Goal: Transaction & Acquisition: Purchase product/service

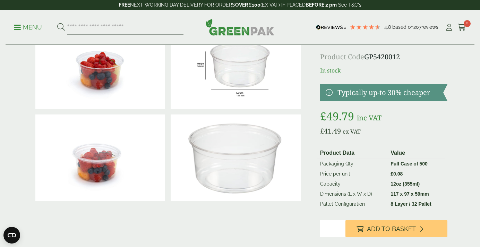
scroll to position [49, 0]
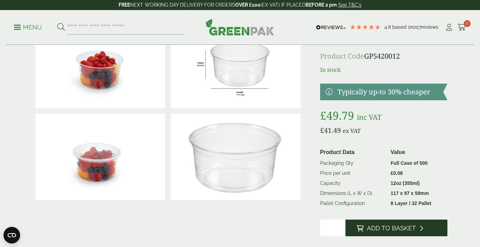
click at [376, 236] on button "Add to Basket" at bounding box center [397, 228] width 102 height 17
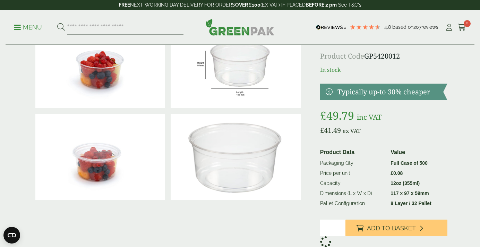
scroll to position [0, 0]
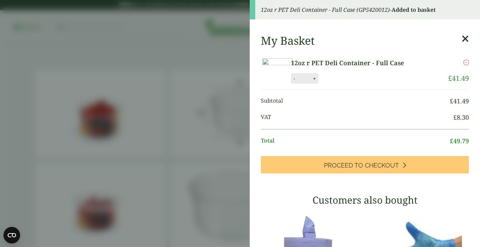
click at [201, 118] on aside "12oz r PET Deli Container - Full Case (GP5420012) - Added to basket My Basket 1…" at bounding box center [240, 123] width 480 height 247
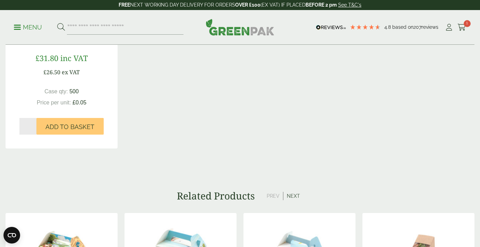
scroll to position [656, 0]
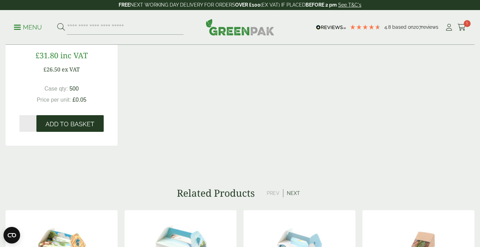
click at [58, 128] on span "Add to Basket" at bounding box center [69, 124] width 49 height 8
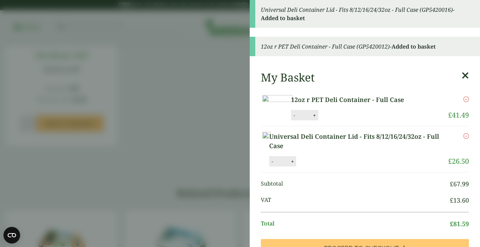
click at [103, 27] on aside "Universal Deli Container Lid - Fits 8/12/16/24/32oz - Full Case (GP5420016) - A…" at bounding box center [240, 123] width 480 height 247
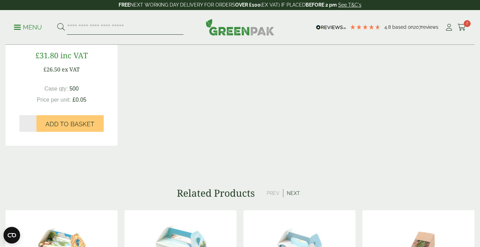
click at [116, 28] on input "search" at bounding box center [125, 27] width 117 height 15
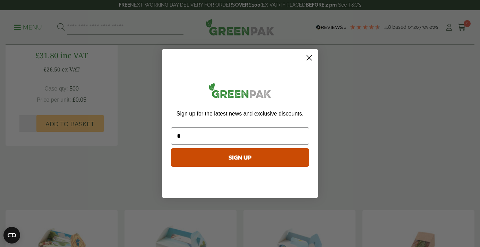
type input "*"
click at [142, 77] on div "Close dialog Sign up for the latest news and exclusive discounts. * SIGN UP ***…" at bounding box center [240, 123] width 480 height 247
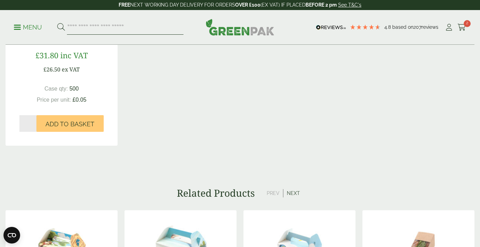
click at [120, 31] on input "search" at bounding box center [125, 27] width 117 height 15
type input "******"
click at [57, 23] on button at bounding box center [61, 27] width 8 height 9
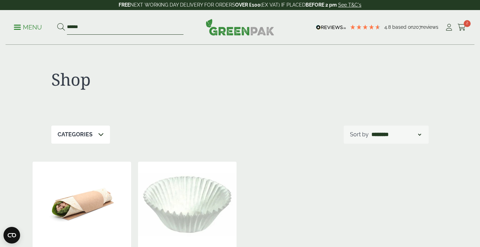
click at [112, 25] on input "******" at bounding box center [125, 27] width 117 height 15
drag, startPoint x: 112, startPoint y: 25, endPoint x: 21, endPoint y: 25, distance: 91.2
click at [21, 25] on ul "Menu ******" at bounding box center [99, 27] width 170 height 15
type input "*******"
click at [57, 23] on button at bounding box center [61, 27] width 8 height 9
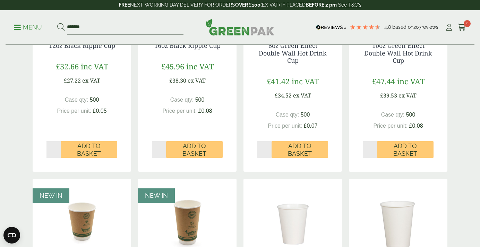
scroll to position [354, 0]
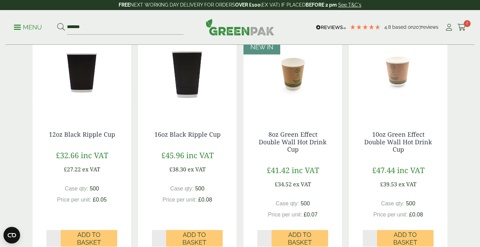
click at [12, 23] on div "Menu ******* 4.8 Based on 207 reviews Cart" at bounding box center [240, 27] width 469 height 35
click at [19, 30] on p "Menu" at bounding box center [28, 27] width 28 height 8
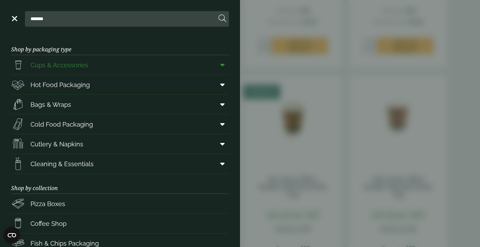
click at [220, 68] on span at bounding box center [221, 64] width 16 height 13
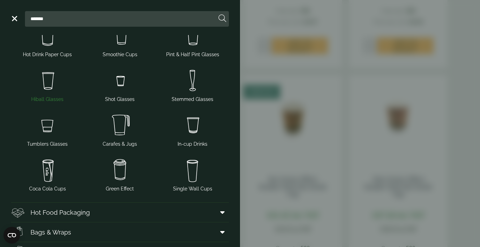
scroll to position [0, 0]
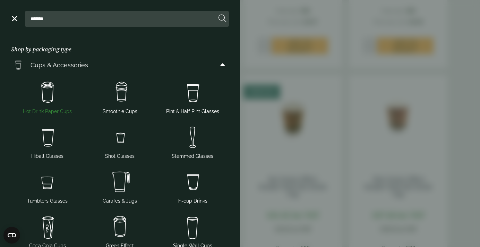
click at [48, 94] on img at bounding box center [47, 93] width 67 height 28
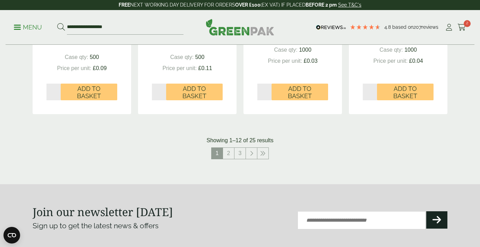
scroll to position [774, 0]
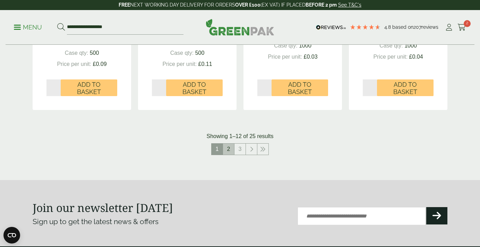
click at [227, 153] on link "2" at bounding box center [228, 149] width 11 height 11
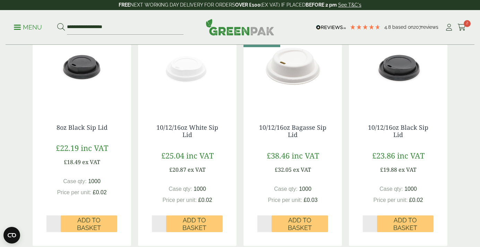
scroll to position [666, 0]
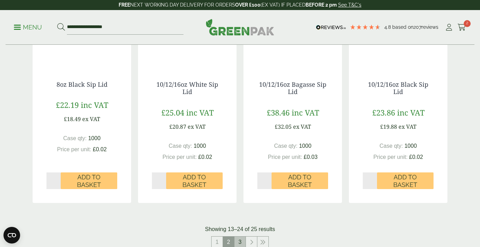
click at [243, 239] on link "3" at bounding box center [240, 242] width 11 height 11
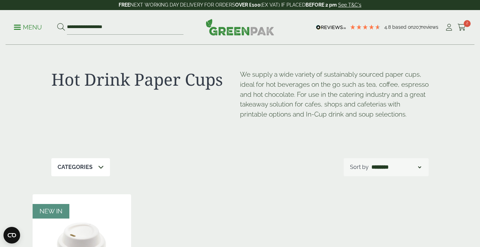
click at [32, 34] on ul "**********" at bounding box center [99, 27] width 170 height 15
click at [31, 28] on p "Menu" at bounding box center [28, 27] width 28 height 8
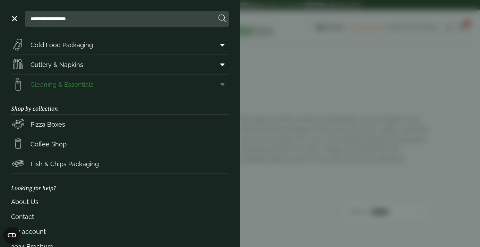
scroll to position [80, 0]
click at [65, 149] on span "Coffee Shop" at bounding box center [39, 143] width 56 height 14
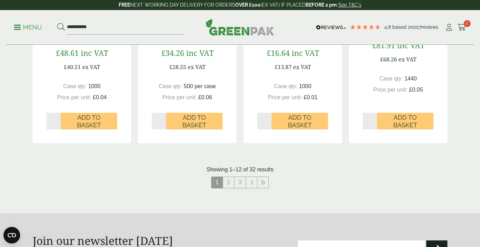
scroll to position [694, 0]
click at [233, 183] on link "2" at bounding box center [228, 182] width 11 height 11
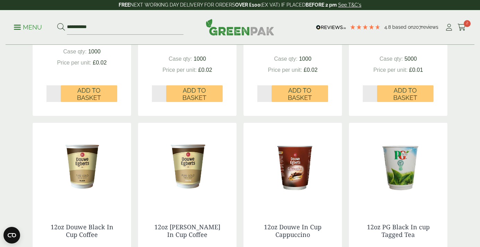
scroll to position [652, 0]
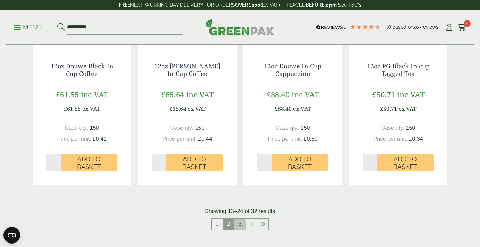
click at [241, 228] on link "3" at bounding box center [240, 224] width 11 height 11
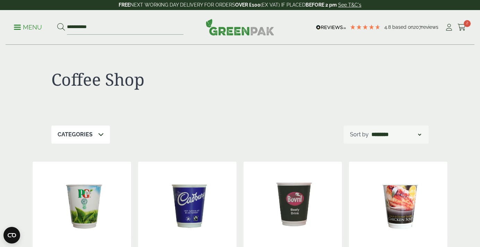
click at [27, 20] on ul "**********" at bounding box center [99, 27] width 170 height 15
click at [30, 29] on p "Menu" at bounding box center [28, 27] width 28 height 8
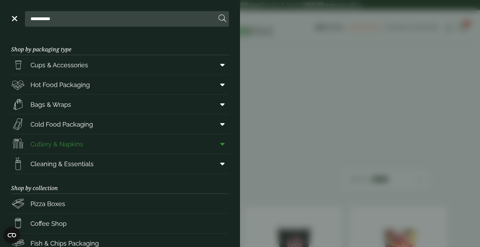
click at [52, 141] on span "Cutlery & Napkins" at bounding box center [57, 143] width 53 height 9
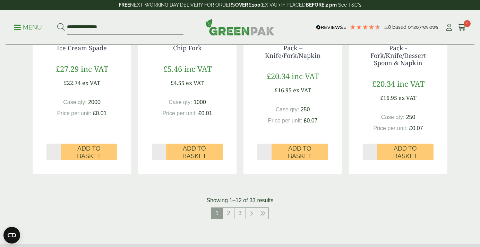
scroll to position [718, 0]
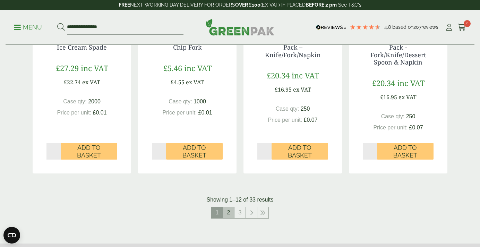
click at [232, 211] on link "2" at bounding box center [228, 212] width 11 height 11
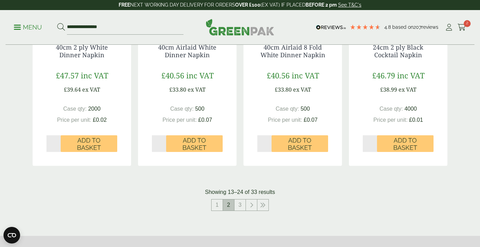
click at [228, 203] on span "2" at bounding box center [228, 204] width 11 height 11
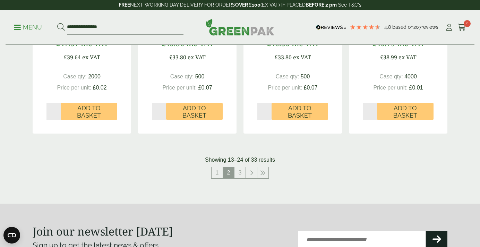
scroll to position [752, 0]
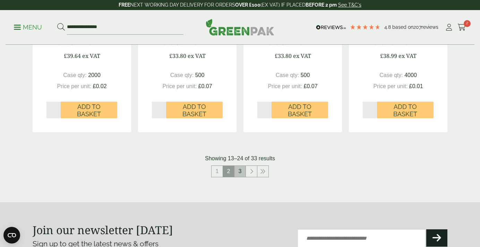
click at [243, 174] on link "3" at bounding box center [240, 171] width 11 height 11
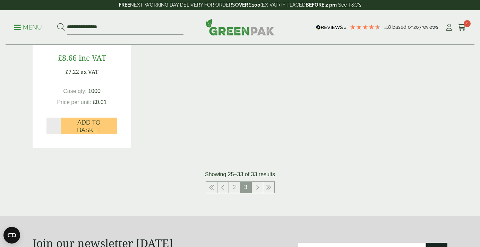
scroll to position [730, 0]
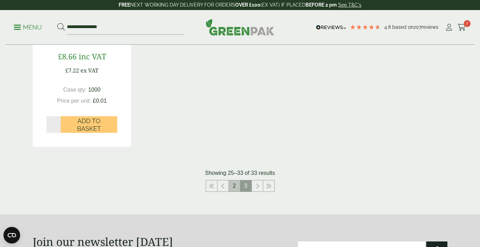
click at [233, 186] on link "2" at bounding box center [234, 185] width 11 height 11
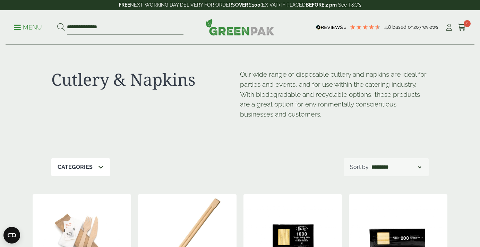
click at [31, 27] on p "Menu" at bounding box center [28, 27] width 28 height 8
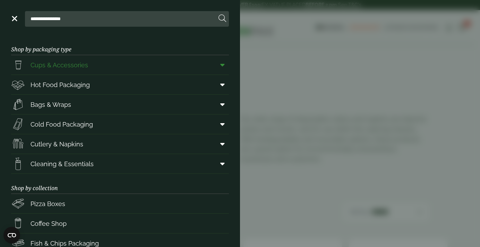
click at [49, 68] on span "Cups & Accessories" at bounding box center [60, 64] width 58 height 9
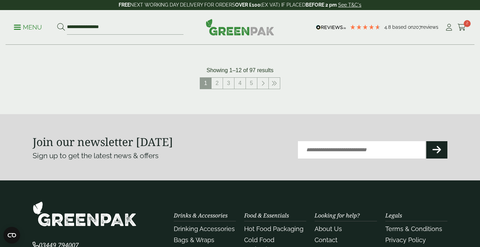
scroll to position [813, 0]
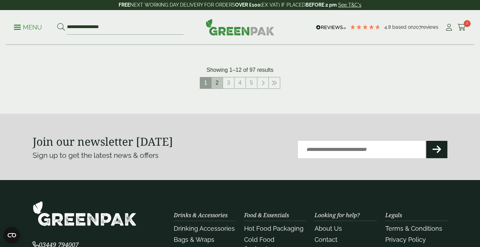
click at [218, 87] on link "2" at bounding box center [217, 82] width 11 height 11
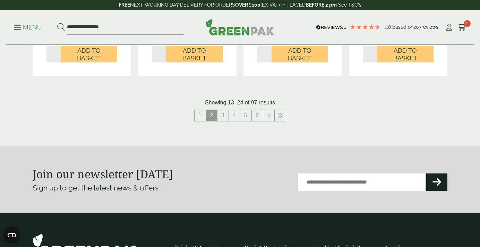
scroll to position [783, 0]
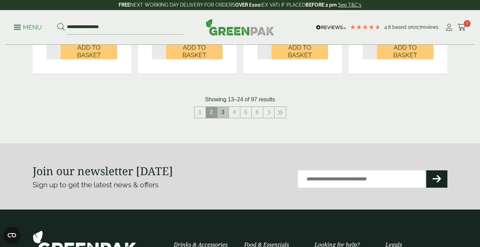
click at [224, 114] on link "3" at bounding box center [223, 112] width 11 height 11
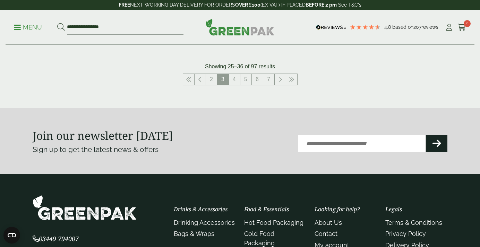
scroll to position [817, 0]
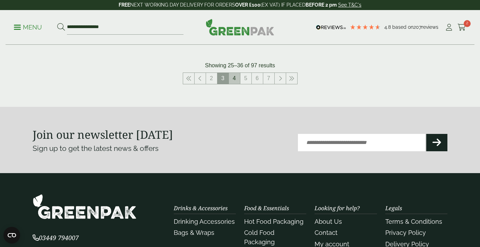
click at [235, 79] on link "4" at bounding box center [234, 78] width 11 height 11
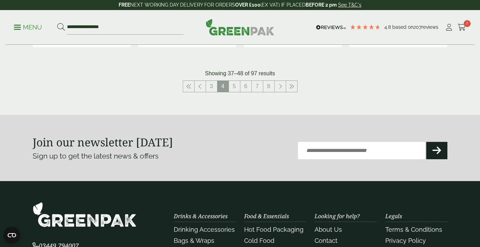
scroll to position [833, 0]
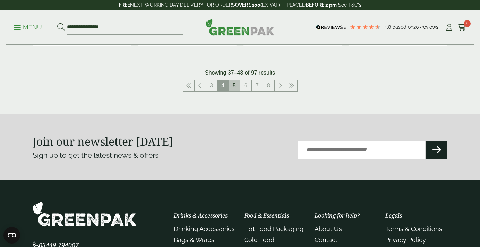
click at [231, 86] on link "5" at bounding box center [234, 85] width 11 height 11
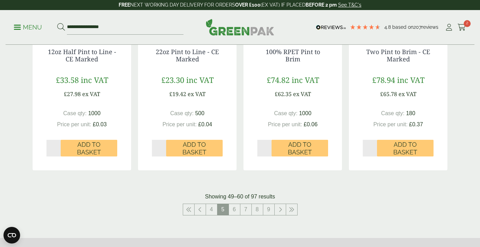
scroll to position [687, 0]
click at [232, 205] on link "6" at bounding box center [234, 209] width 11 height 11
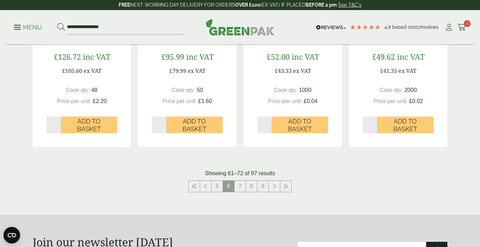
scroll to position [732, 0]
click at [241, 181] on link "7" at bounding box center [240, 186] width 11 height 11
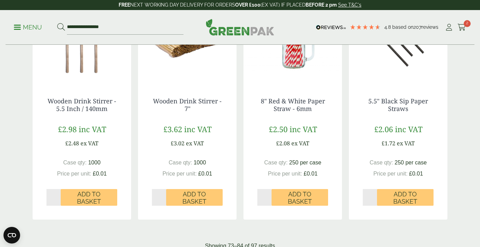
scroll to position [654, 0]
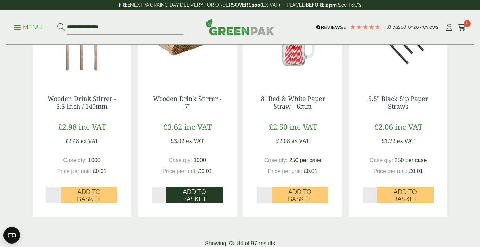
click at [193, 200] on span "Add to Basket" at bounding box center [194, 195] width 47 height 15
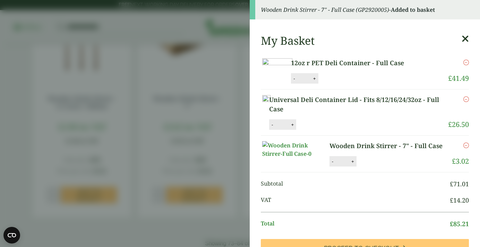
click at [236, 159] on aside "Wooden Drink Stirrer - 7" - Full Case (GP2920005) - Added to basket My Basket 1…" at bounding box center [240, 123] width 480 height 247
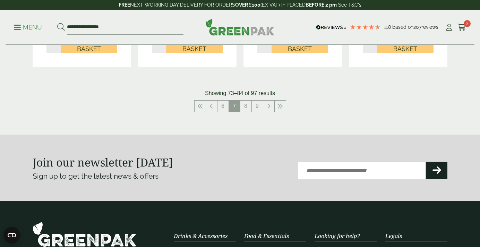
scroll to position [804, 0]
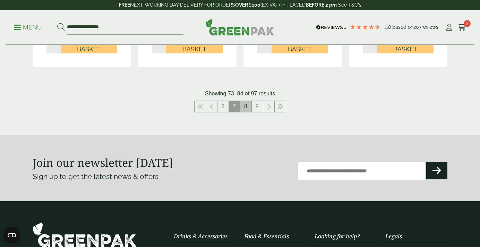
click at [246, 104] on link "8" at bounding box center [245, 106] width 11 height 11
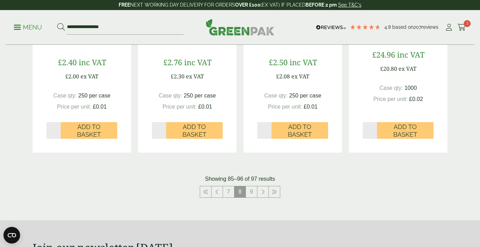
scroll to position [712, 0]
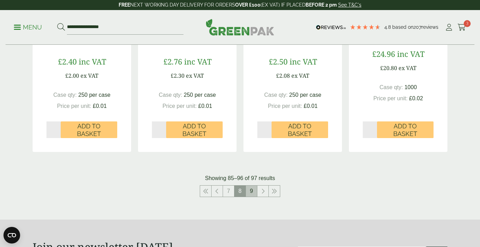
click at [252, 195] on link "9" at bounding box center [251, 191] width 11 height 11
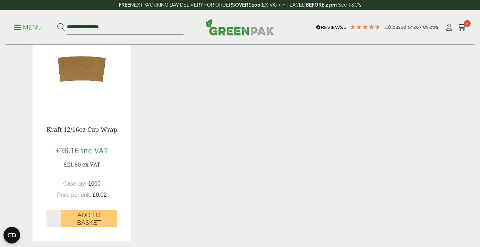
scroll to position [149, 0]
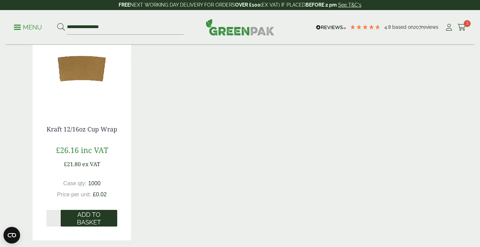
click at [66, 226] on span "Add to Basket" at bounding box center [89, 218] width 47 height 15
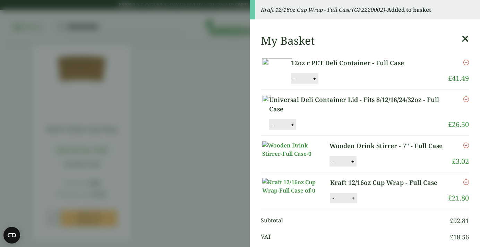
click at [152, 102] on aside "Kraft 12/16oz Cup Wrap - Full Case (GP2220002) - Added to basket My Basket 12oz…" at bounding box center [240, 123] width 480 height 247
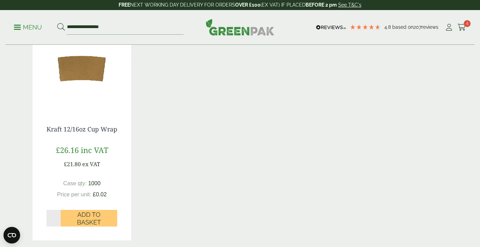
scroll to position [0, 0]
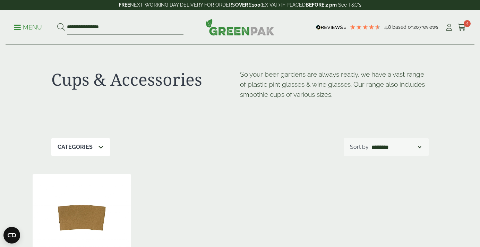
click at [30, 24] on p "Menu" at bounding box center [28, 27] width 28 height 8
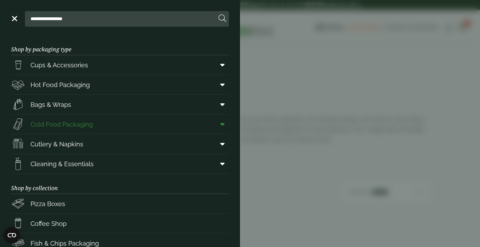
click at [49, 126] on span "Cold Food Packaging" at bounding box center [62, 124] width 62 height 9
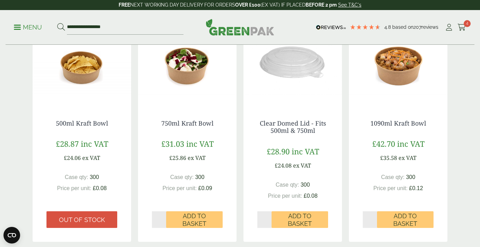
scroll to position [186, 0]
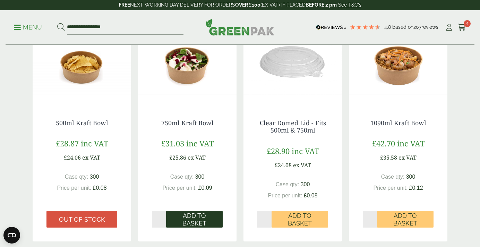
click at [196, 223] on span "Add to Basket" at bounding box center [194, 219] width 47 height 15
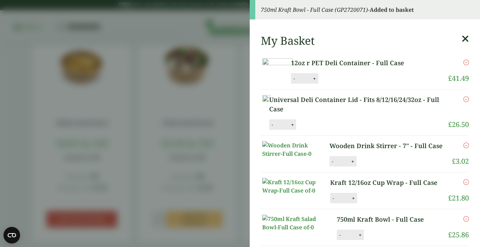
click at [197, 199] on aside "750ml Kraft Bowl - Full Case (GP2720071) - Added to basket My Basket 12oz r PET…" at bounding box center [240, 123] width 480 height 247
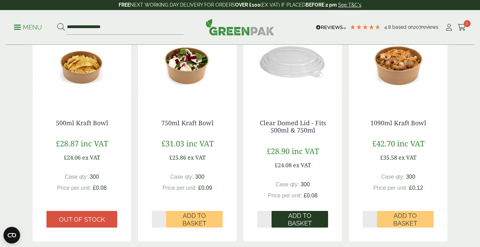
click at [312, 218] on span "Add to Basket" at bounding box center [300, 219] width 47 height 15
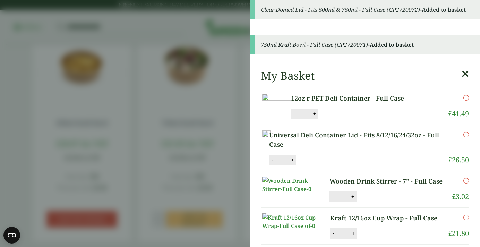
click at [181, 168] on aside "Clear Domed Lid - Fits 500ml & 750ml - Full Case (GP2720072) - Added to basket …" at bounding box center [240, 123] width 480 height 247
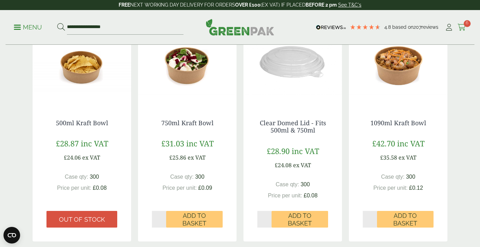
click at [461, 26] on icon at bounding box center [462, 27] width 9 height 7
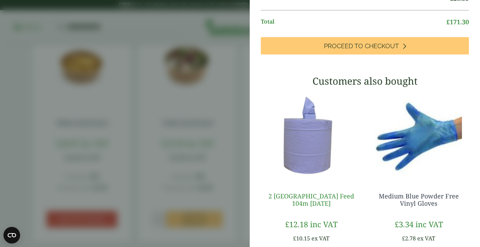
click at [335, 50] on span "Proceed to Checkout" at bounding box center [361, 46] width 75 height 8
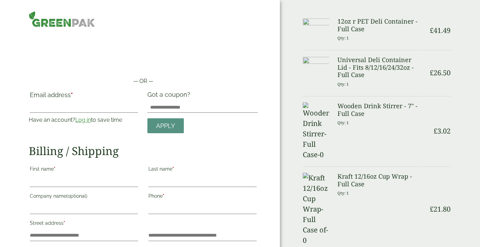
click at [84, 124] on p "Have an account? Log in to save time" at bounding box center [84, 120] width 110 height 8
click at [84, 123] on link "Log in" at bounding box center [83, 120] width 16 height 7
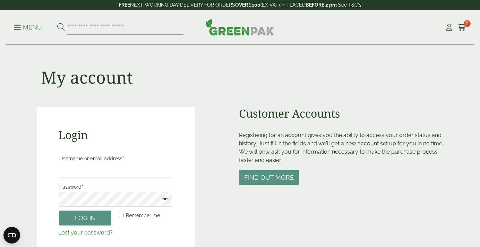
click at [92, 173] on input "Username or email address *" at bounding box center [115, 170] width 113 height 15
type input "**********"
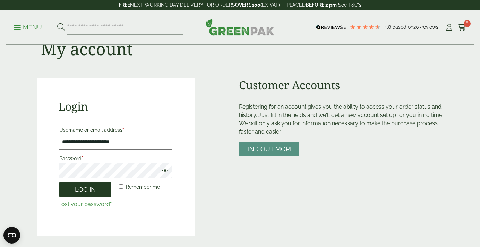
click at [101, 183] on button "Log in" at bounding box center [85, 189] width 52 height 15
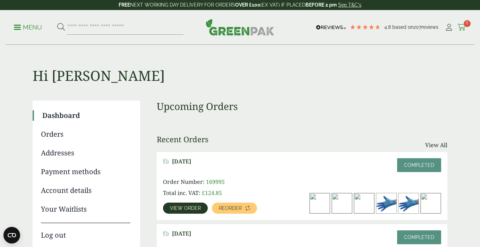
click at [466, 27] on icon at bounding box center [462, 27] width 9 height 7
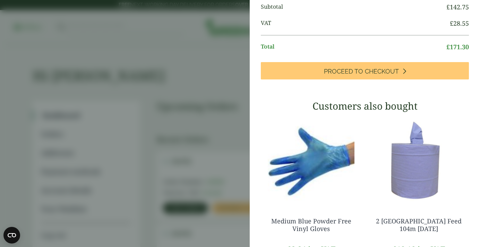
scroll to position [209, 0]
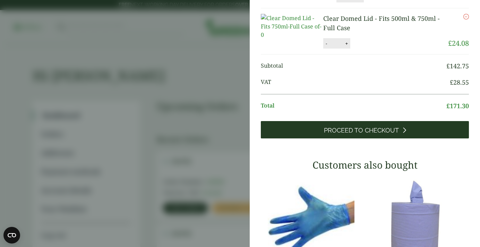
click at [382, 134] on span "Proceed to Checkout" at bounding box center [361, 131] width 75 height 8
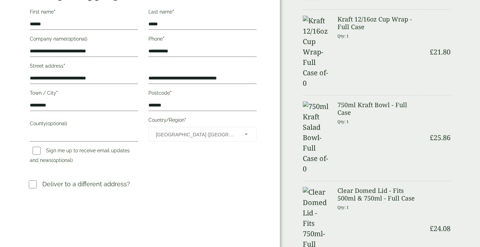
scroll to position [158, 0]
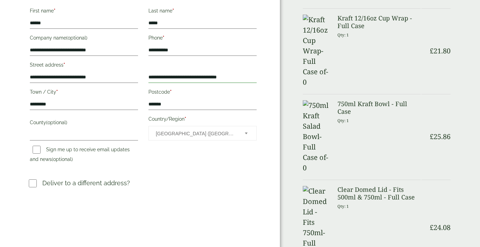
click at [154, 77] on input "**********" at bounding box center [202, 77] width 108 height 11
drag, startPoint x: 153, startPoint y: 77, endPoint x: 296, endPoint y: 96, distance: 144.2
click at [296, 96] on div "**********" at bounding box center [240, 231] width 480 height 779
type input "*"
drag, startPoint x: 205, startPoint y: 76, endPoint x: 294, endPoint y: 79, distance: 88.9
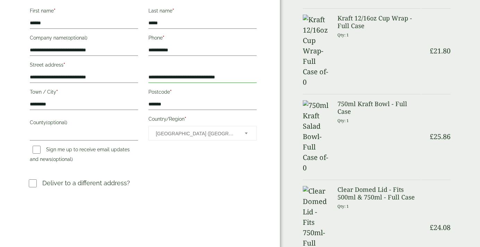
click at [294, 79] on div "**********" at bounding box center [240, 231] width 480 height 779
paste input "text"
type input "**********"
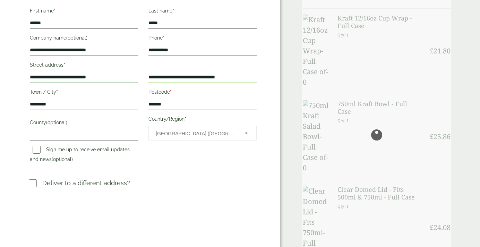
click at [121, 80] on input "**********" at bounding box center [84, 77] width 108 height 11
drag, startPoint x: 121, startPoint y: 80, endPoint x: -6, endPoint y: 87, distance: 127.2
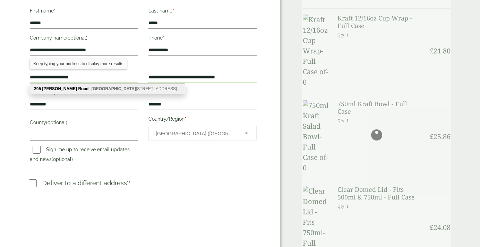
click at [57, 90] on b "Chester" at bounding box center [59, 88] width 35 height 5
type input "**********"
type input "********"
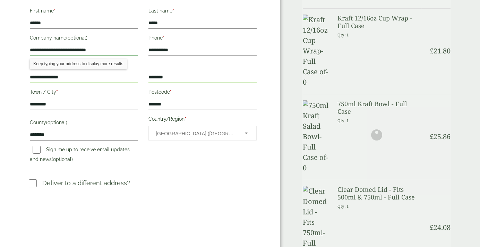
click at [127, 56] on input "**********" at bounding box center [84, 50] width 108 height 11
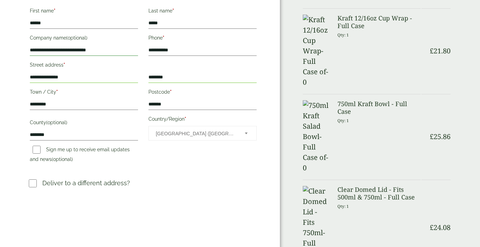
drag, startPoint x: 121, startPoint y: 52, endPoint x: -6, endPoint y: 50, distance: 126.6
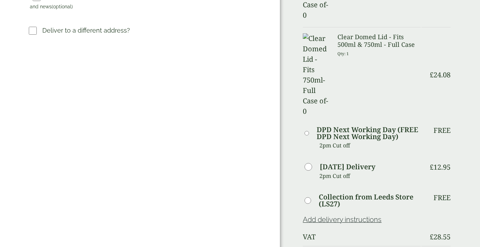
scroll to position [314, 0]
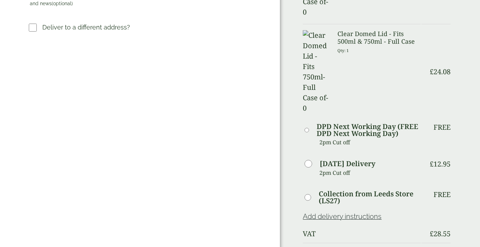
type input "**********"
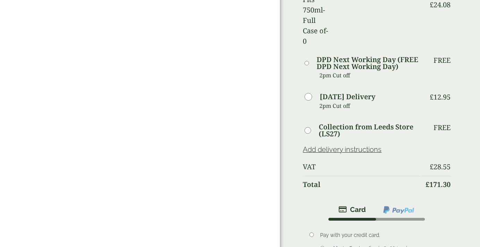
scroll to position [387, 0]
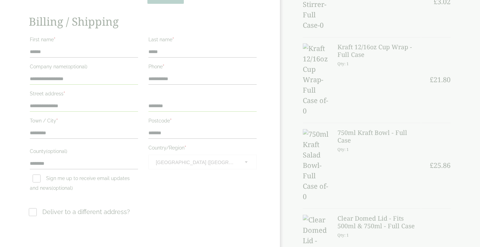
scroll to position [0, 0]
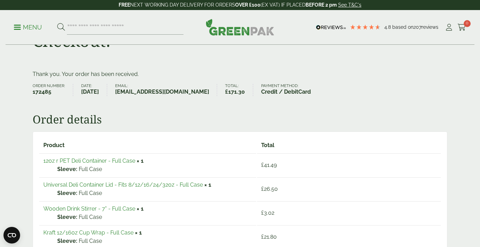
scroll to position [37, 0]
click at [178, 183] on link "Universal Deli Container Lid - Fits 8/12/16/24/32oz - Full Case" at bounding box center [123, 184] width 160 height 7
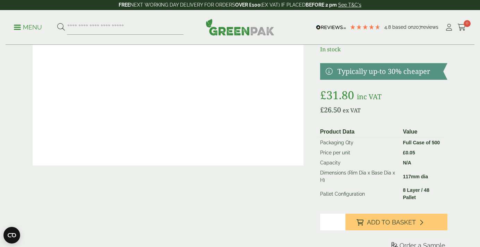
scroll to position [87, 0]
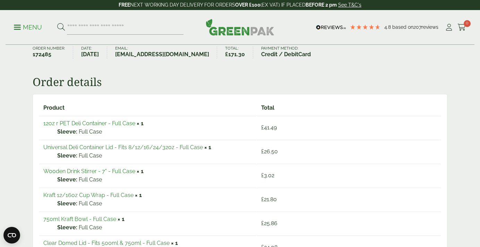
scroll to position [79, 0]
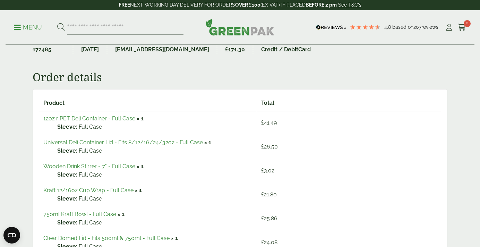
click at [78, 119] on link "12oz r PET Deli Container - Full Case" at bounding box center [89, 118] width 92 height 7
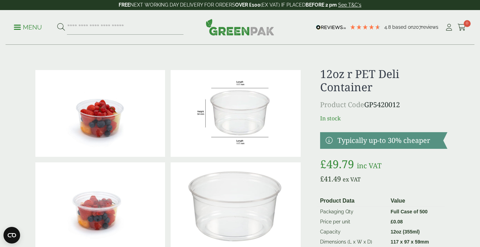
scroll to position [79, 0]
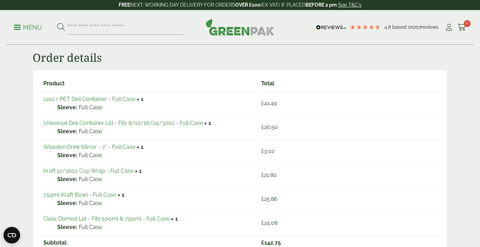
scroll to position [101, 0]
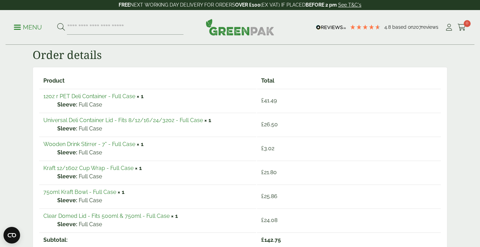
click at [96, 190] on link "750ml Kraft Bowl - Full Case" at bounding box center [79, 192] width 73 height 7
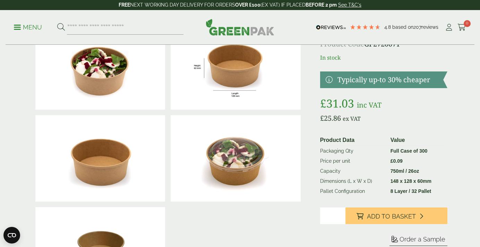
scroll to position [73, 0]
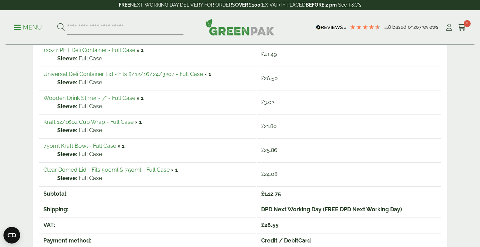
click at [107, 166] on td "Clear Domed Lid - Fits 500ml & 750ml - Full Case × 1 Sleeve: Full Case" at bounding box center [147, 173] width 217 height 23
click at [109, 169] on link "Clear Domed Lid - Fits 500ml & 750ml - Full Case" at bounding box center [106, 170] width 126 height 7
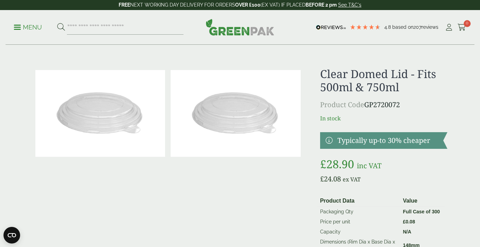
click at [41, 23] on p "Menu" at bounding box center [28, 27] width 28 height 8
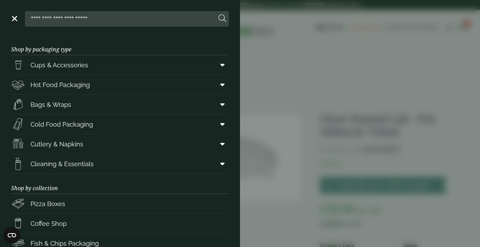
click at [262, 60] on aside "Close Shop by packaging type Cups & Accessories Hot Drink Paper Cups Smoothie C…" at bounding box center [240, 123] width 480 height 247
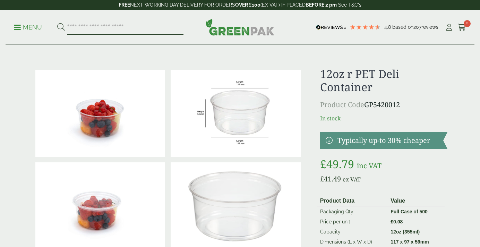
click at [137, 27] on input "search" at bounding box center [125, 27] width 117 height 15
type input "**********"
click at [57, 23] on button at bounding box center [61, 27] width 8 height 9
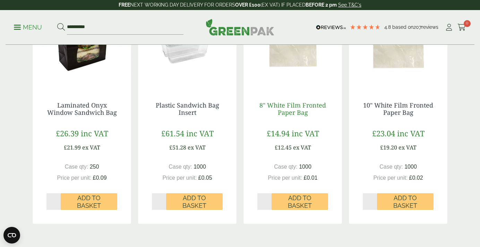
scroll to position [161, 0]
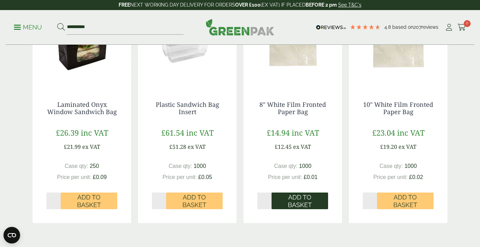
click at [296, 199] on span "Add to Basket" at bounding box center [300, 201] width 47 height 15
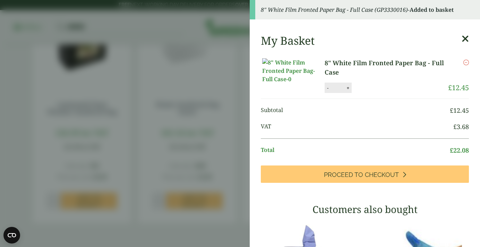
click at [465, 40] on icon at bounding box center [465, 39] width 7 height 10
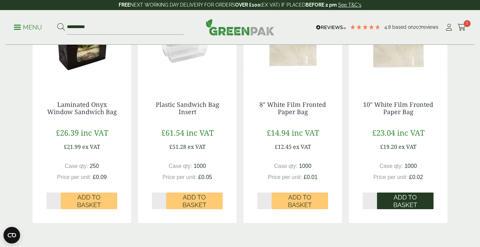
click at [408, 198] on span "Add to Basket" at bounding box center [405, 201] width 47 height 15
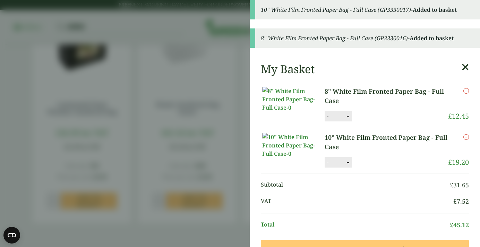
click at [470, 34] on div "8" White Film Fronted Paper Bag - Full Case (GP3330016) - Added to basket" at bounding box center [365, 37] width 230 height 19
click at [465, 92] on icon "Remove this item" at bounding box center [467, 91] width 6 height 6
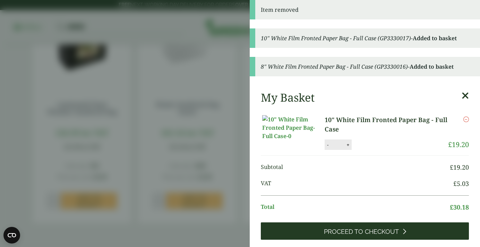
click at [403, 235] on icon at bounding box center [404, 231] width 4 height 6
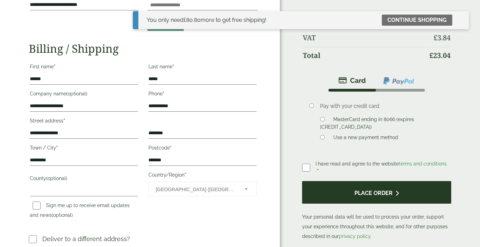
click at [329, 193] on button "Place order" at bounding box center [376, 192] width 149 height 23
